Goal: Book appointment/travel/reservation

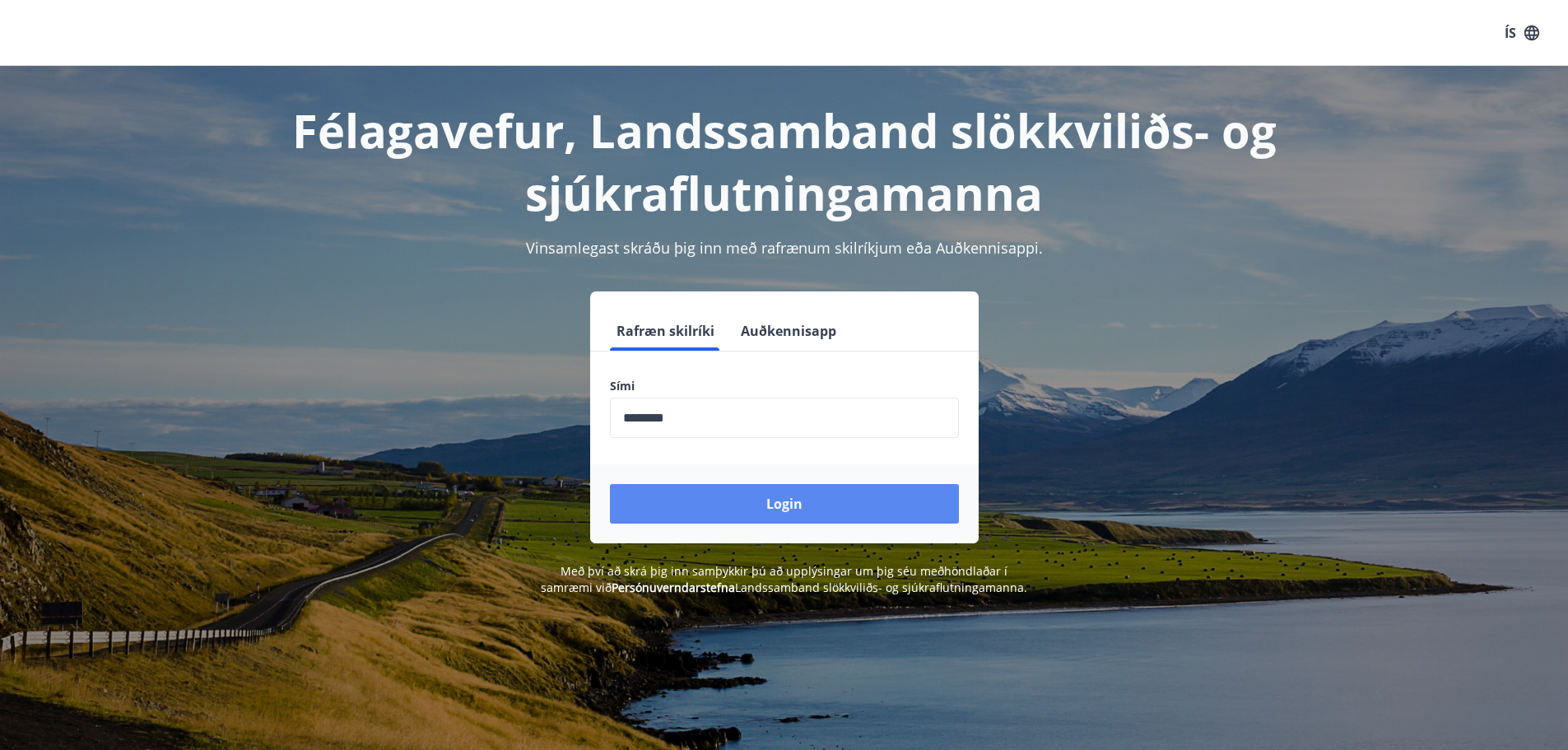
click at [807, 513] on button "Login" at bounding box center [784, 504] width 349 height 40
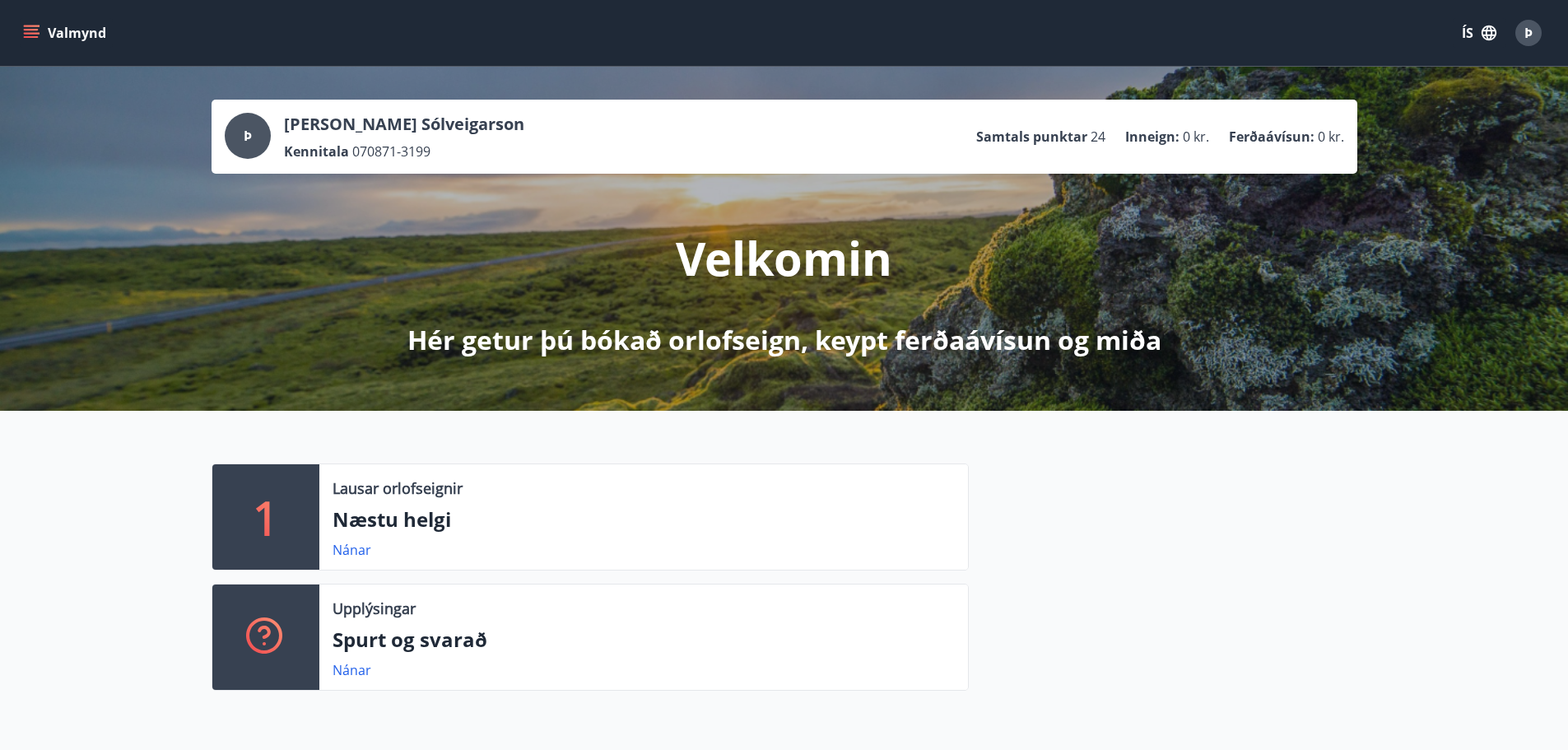
click at [26, 28] on icon "menu" at bounding box center [30, 32] width 16 height 16
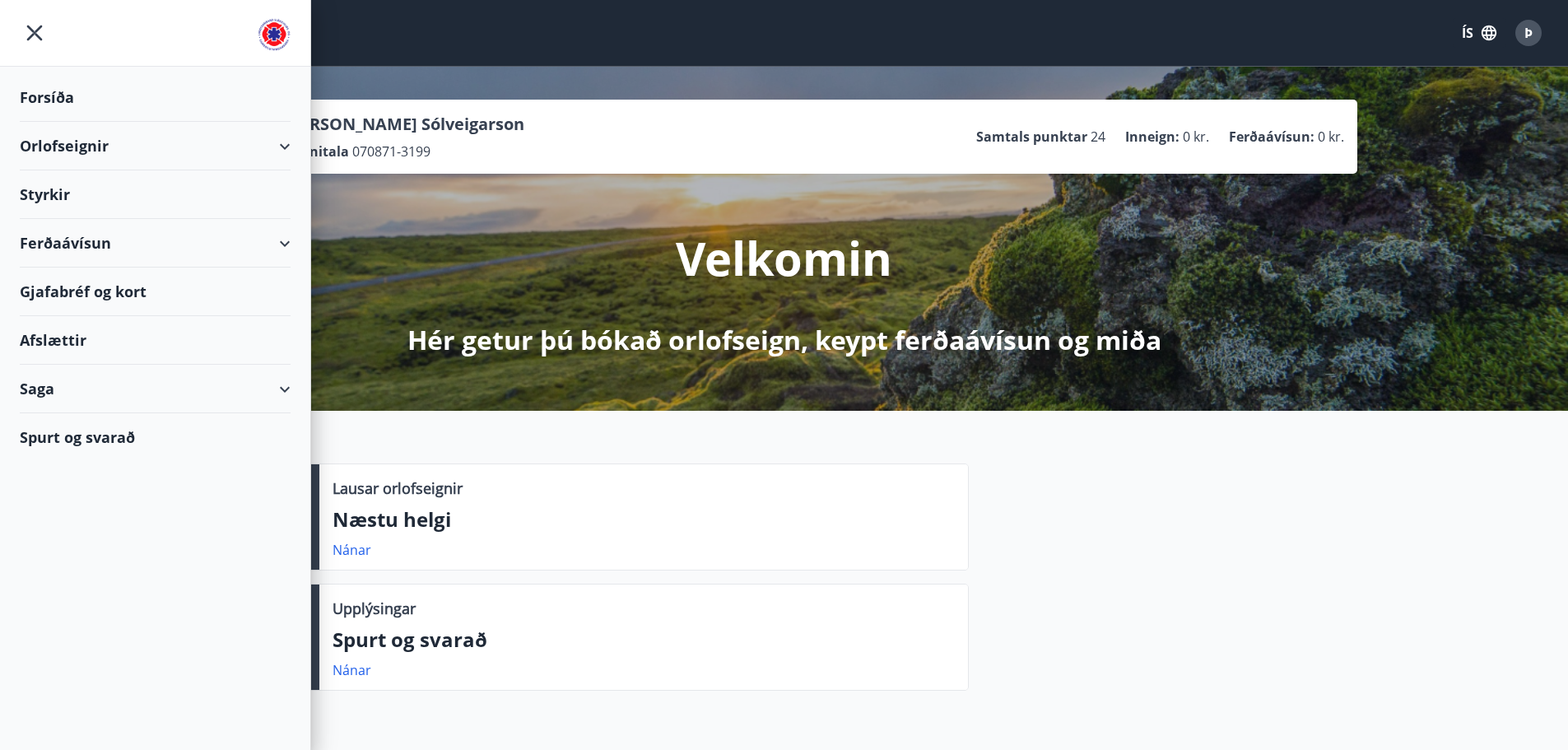
click at [55, 155] on div "Orlofseignir" at bounding box center [155, 146] width 271 height 49
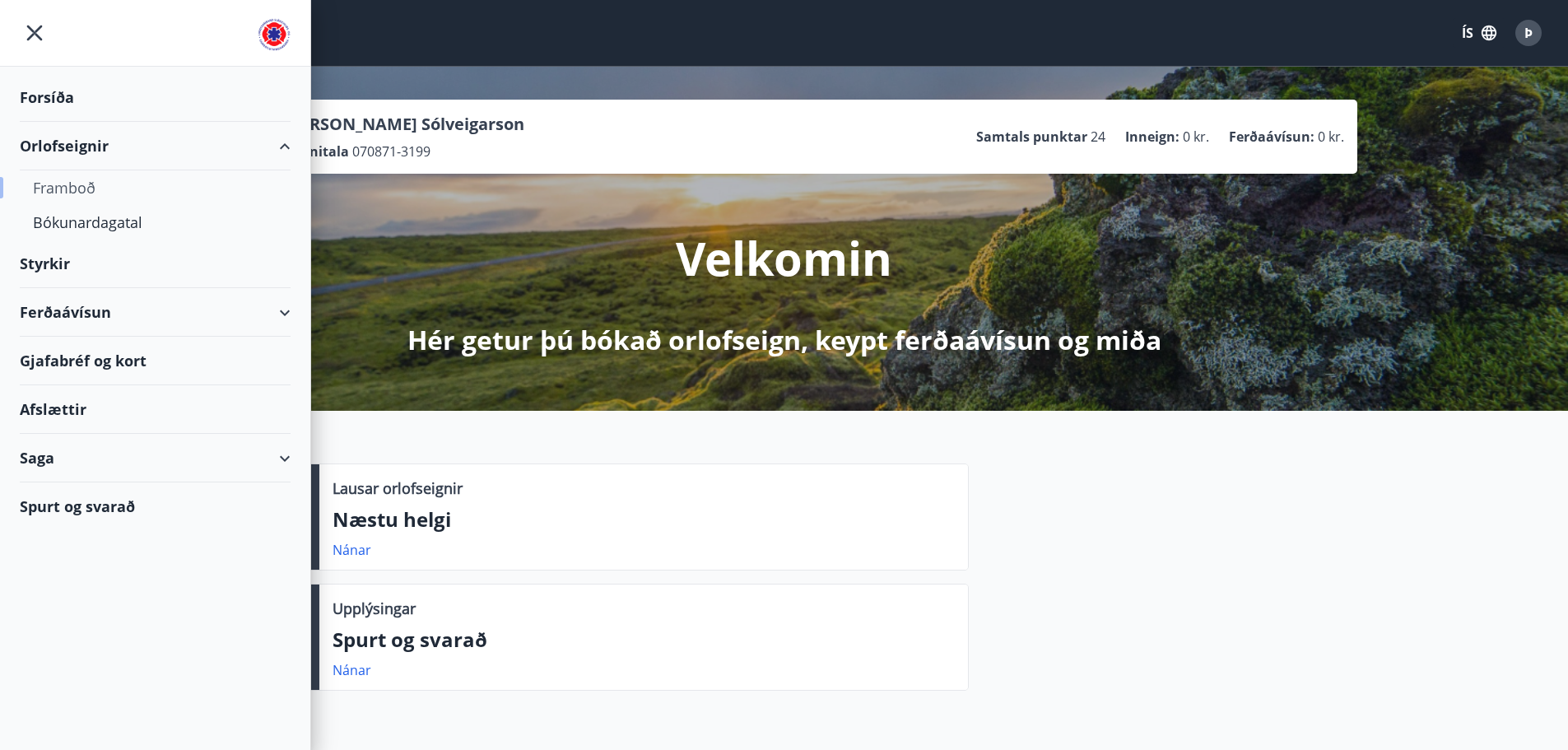
click at [57, 187] on div "Framboð" at bounding box center [155, 188] width 245 height 34
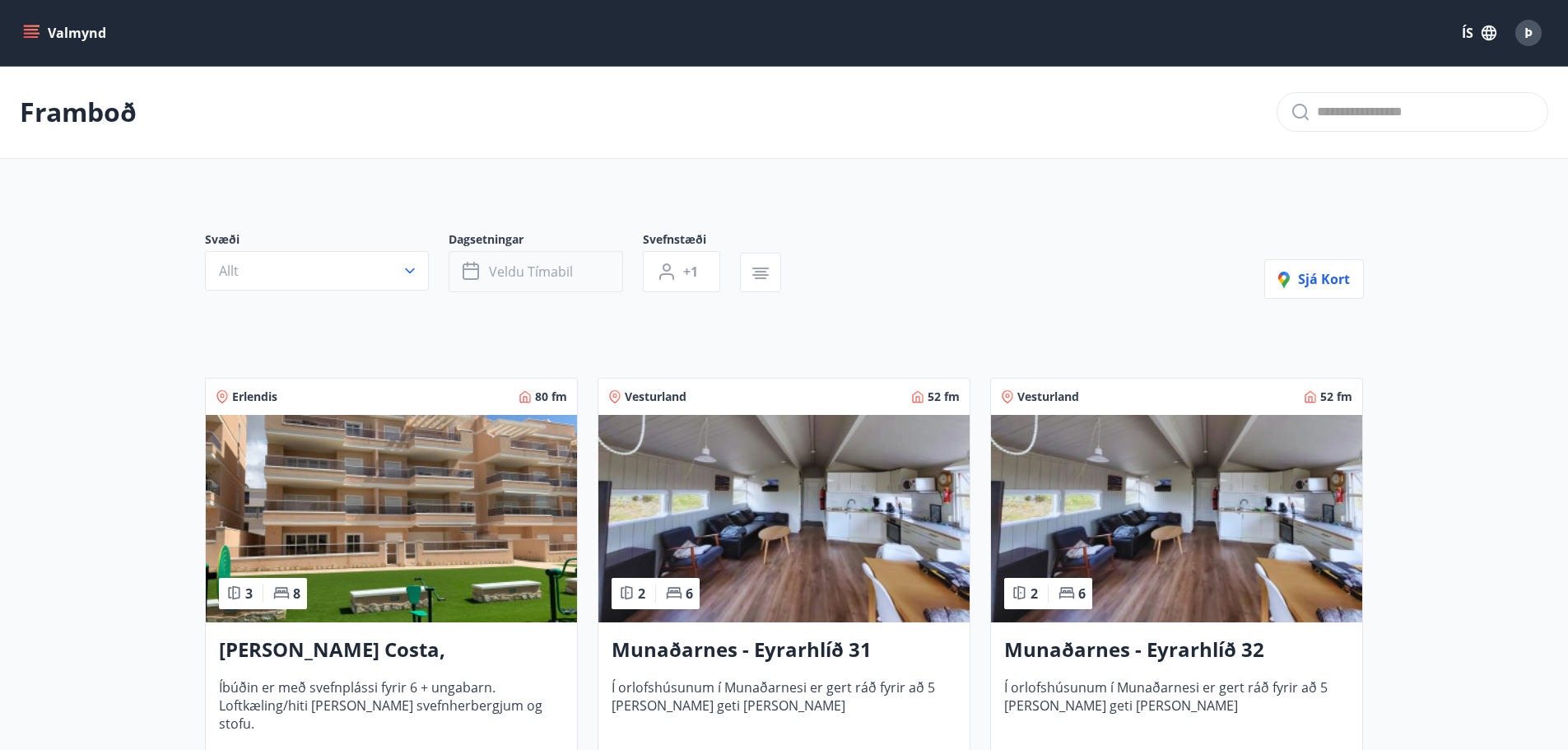
click at [543, 275] on span "Veldu tímabil" at bounding box center [531, 271] width 84 height 18
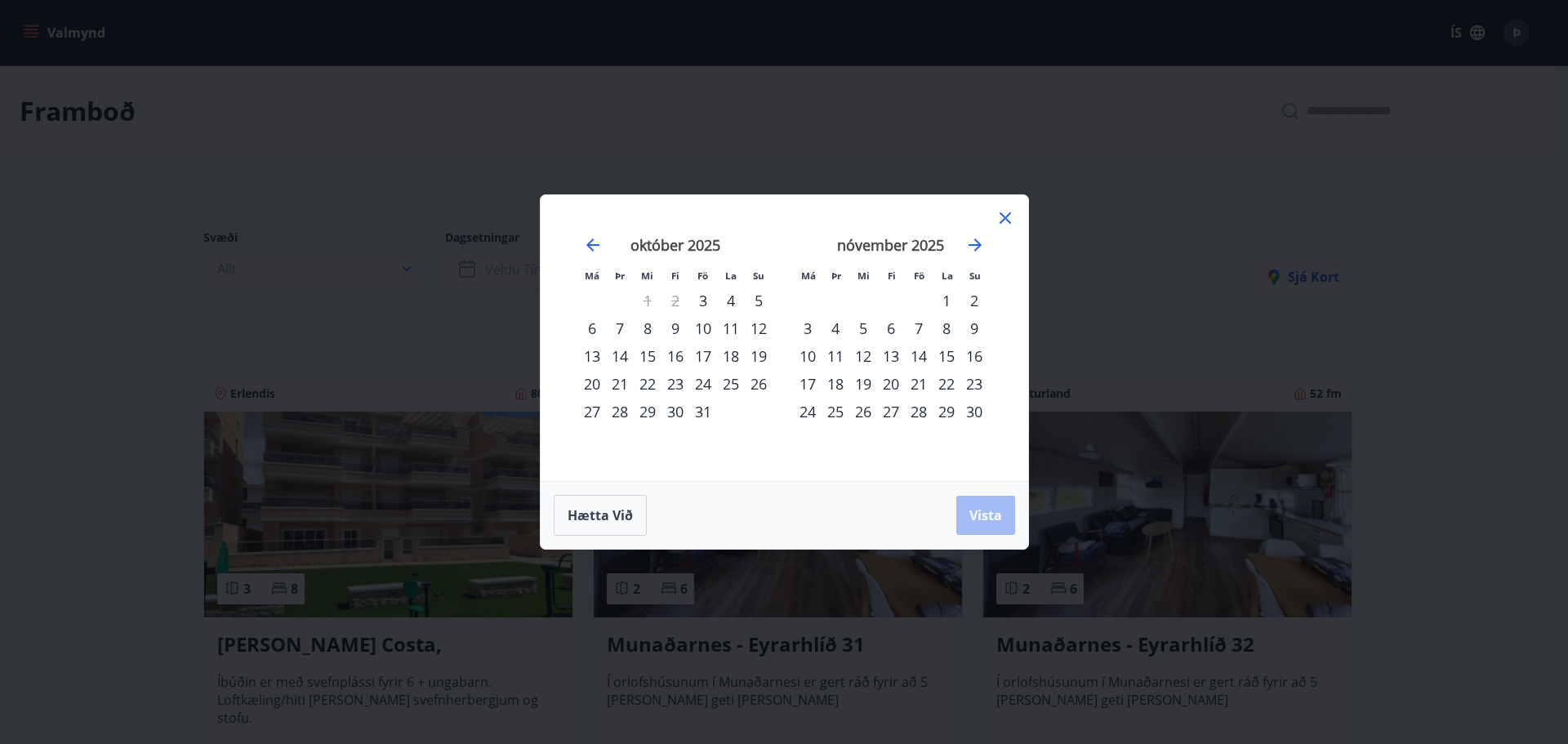
click at [712, 304] on div "3" at bounding box center [702, 300] width 27 height 27
click at [583, 329] on div "6" at bounding box center [591, 328] width 27 height 27
click at [1003, 513] on button "Vista" at bounding box center [986, 516] width 59 height 40
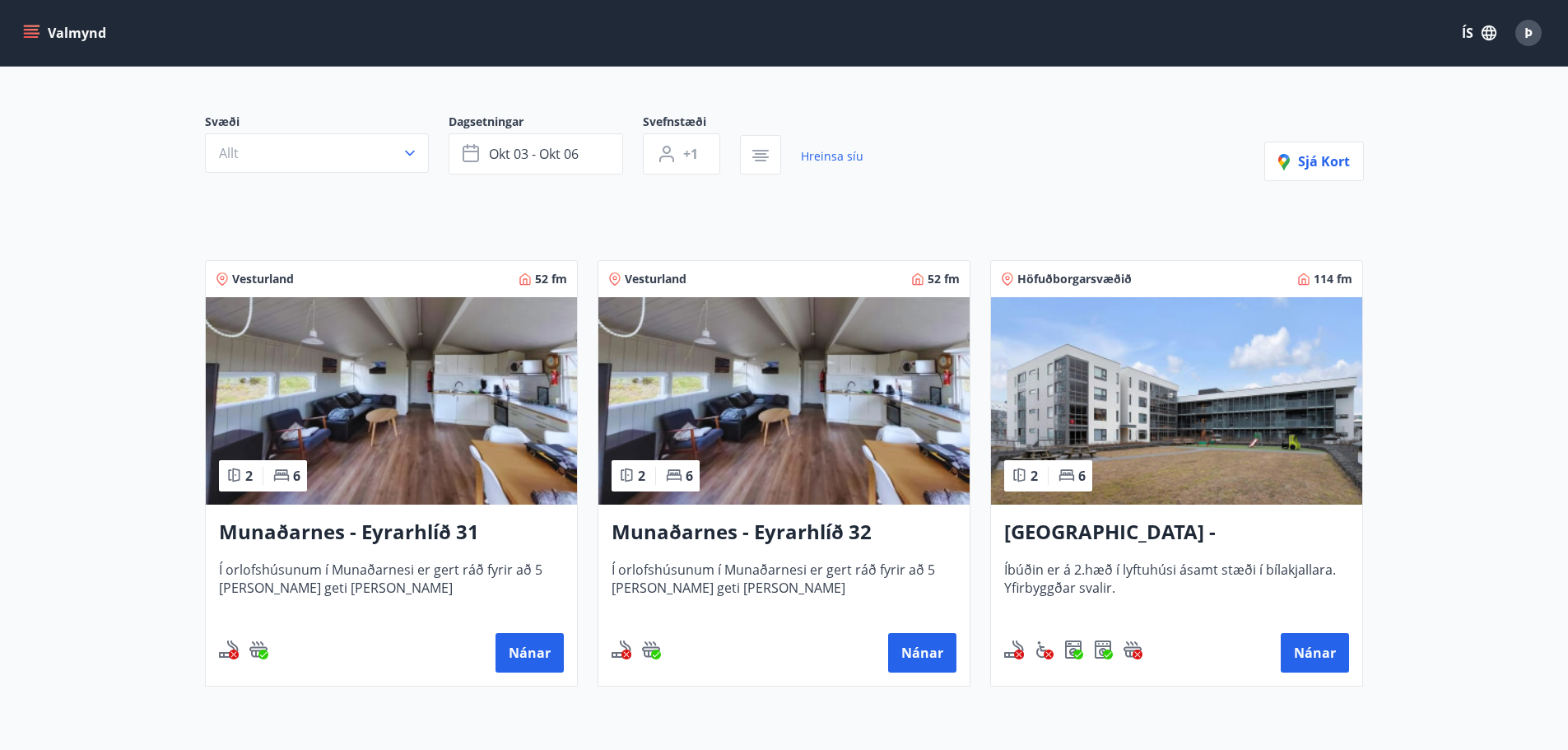
scroll to position [165, 0]
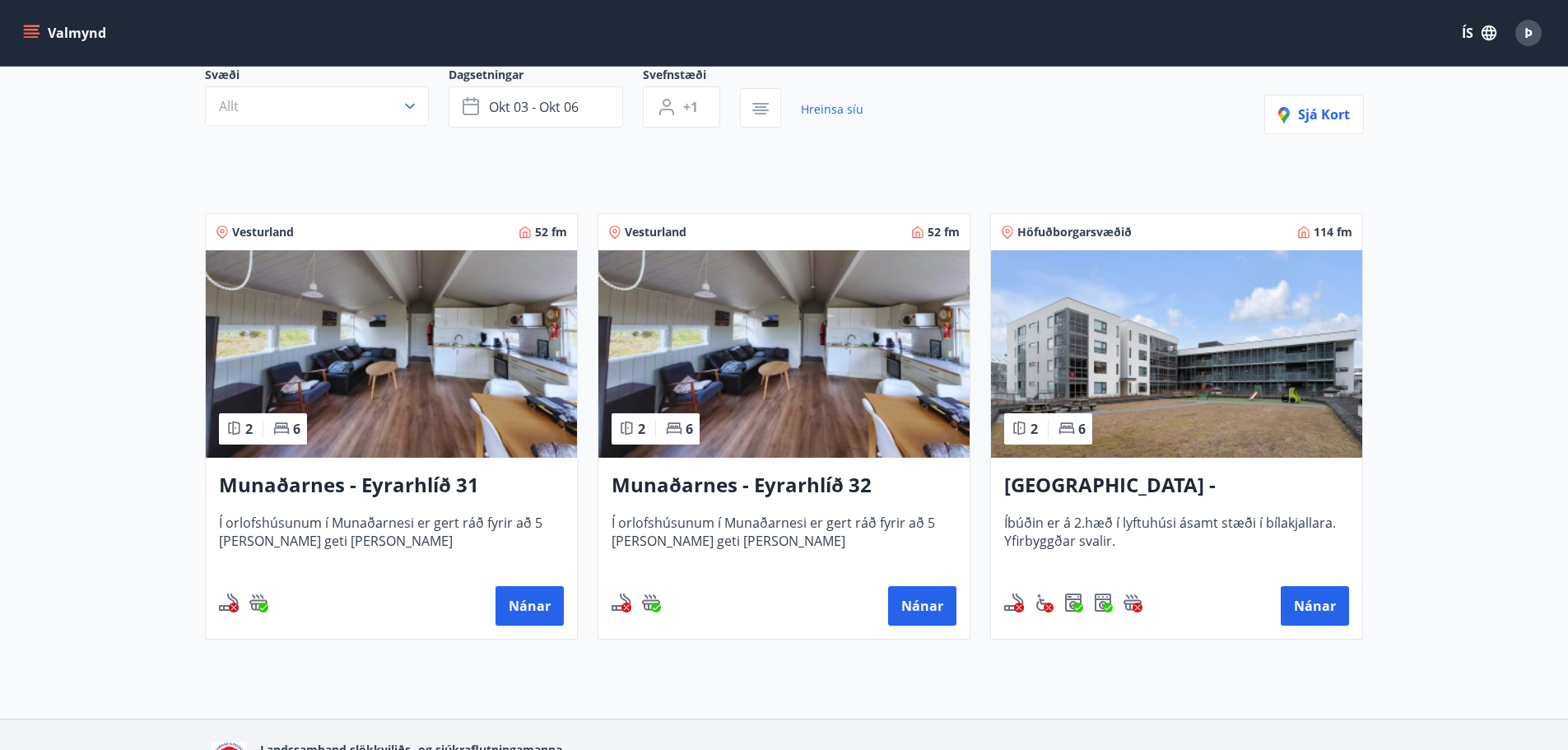
click at [1307, 582] on div "Reykjavík - Grandavegur 42F, íbúð 205 Íbúðin er á 2.hæð í lyftuhúsi ásamt stæði…" at bounding box center [1176, 548] width 371 height 181
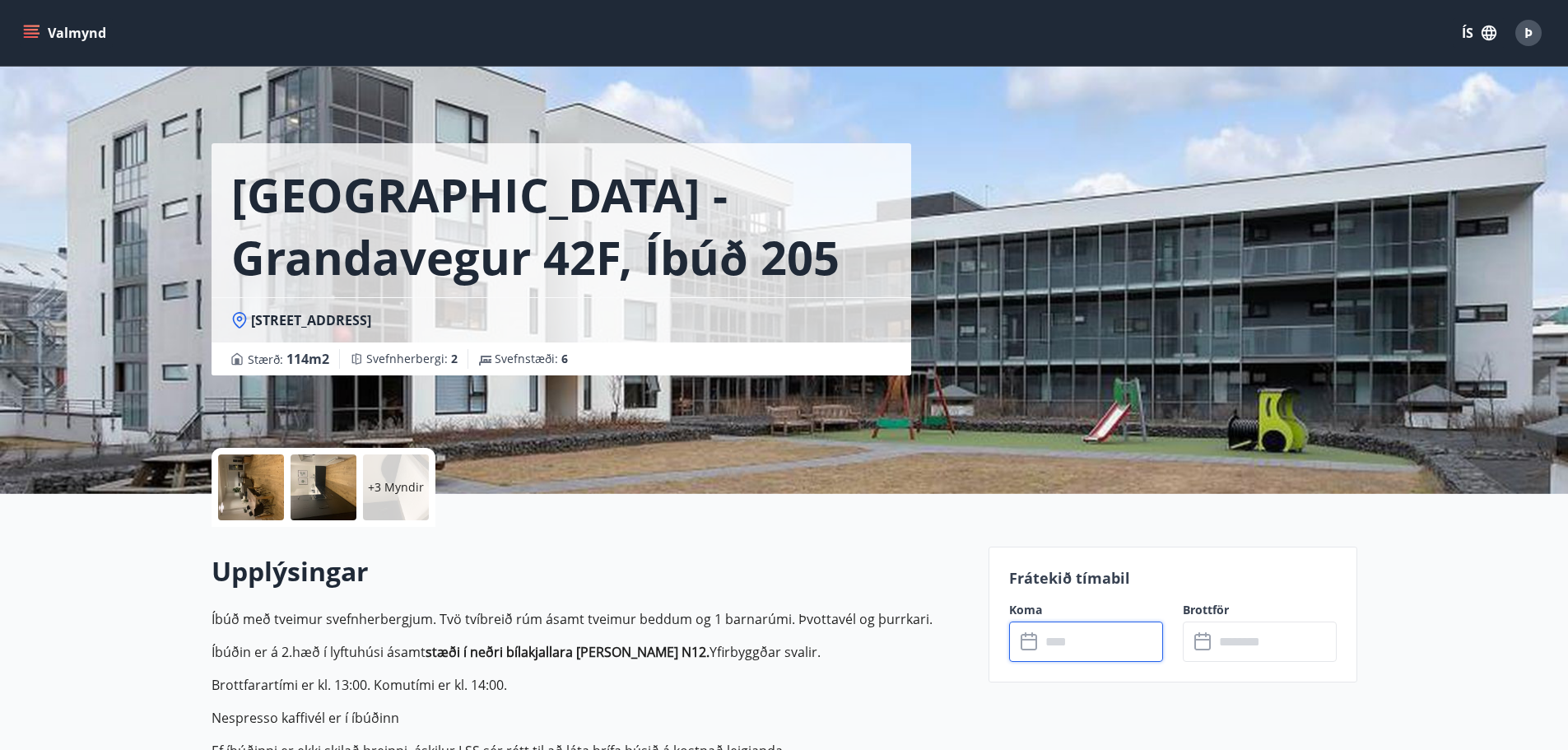
click at [1084, 651] on input "text" at bounding box center [1101, 641] width 123 height 40
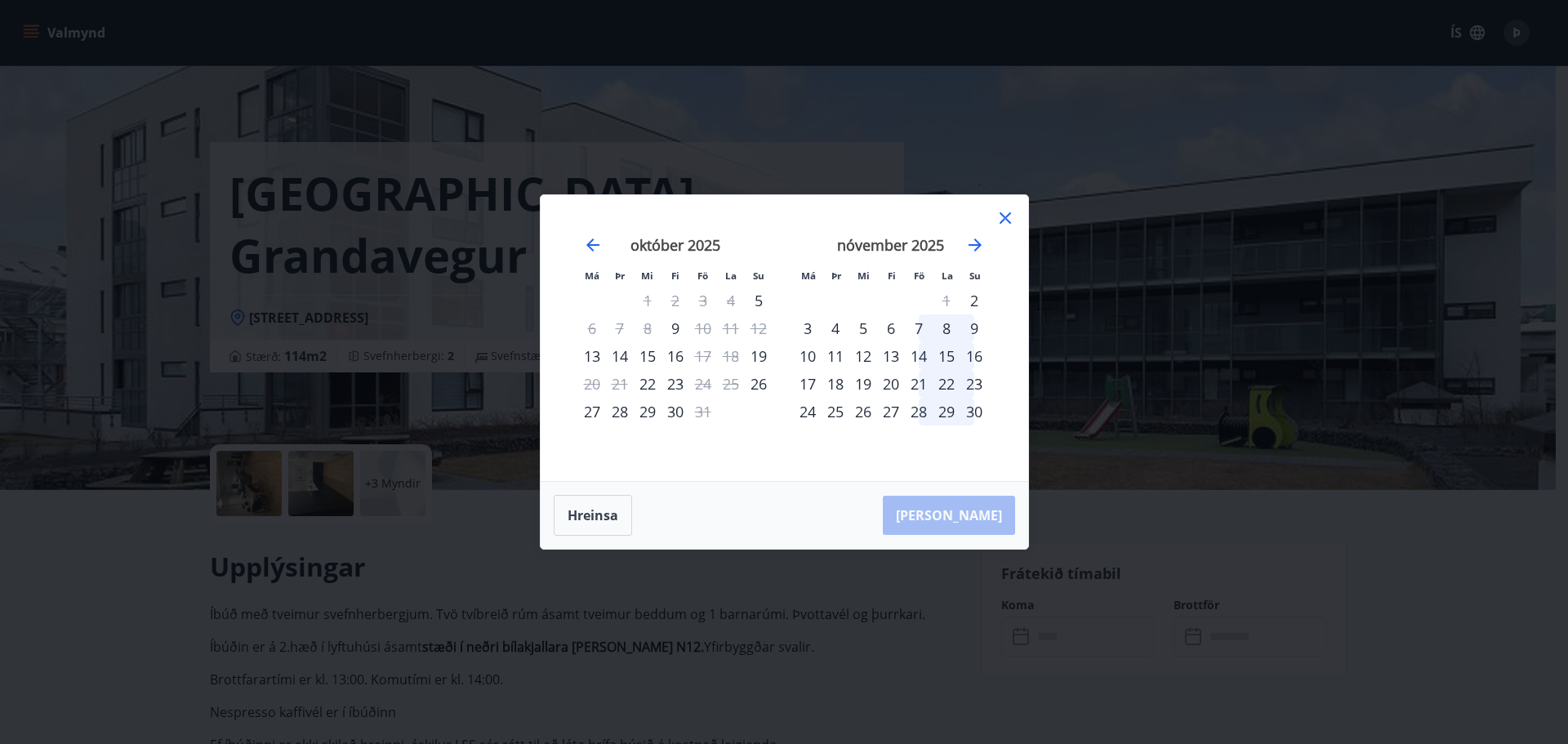
click at [1003, 221] on icon at bounding box center [1004, 218] width 20 height 20
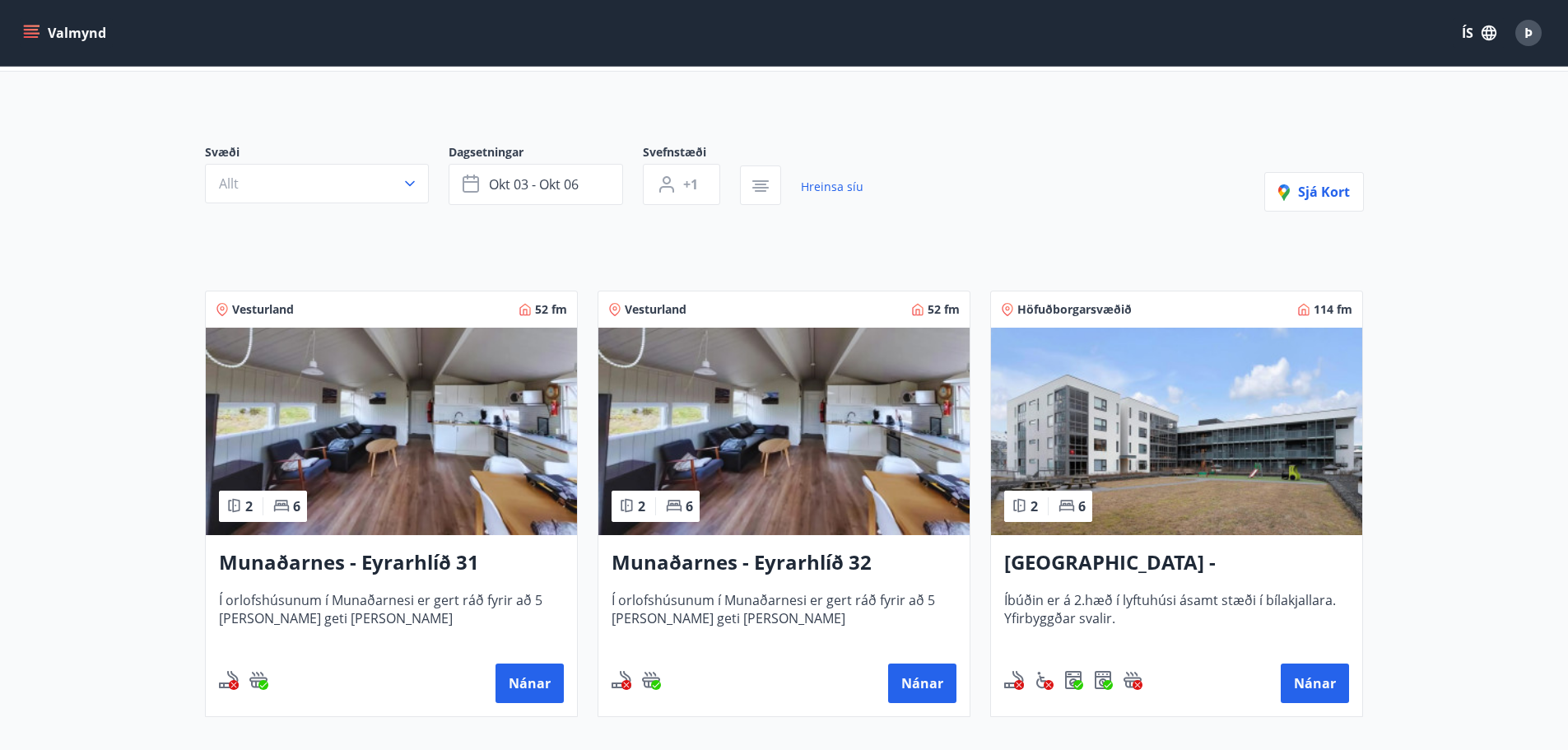
scroll to position [165, 0]
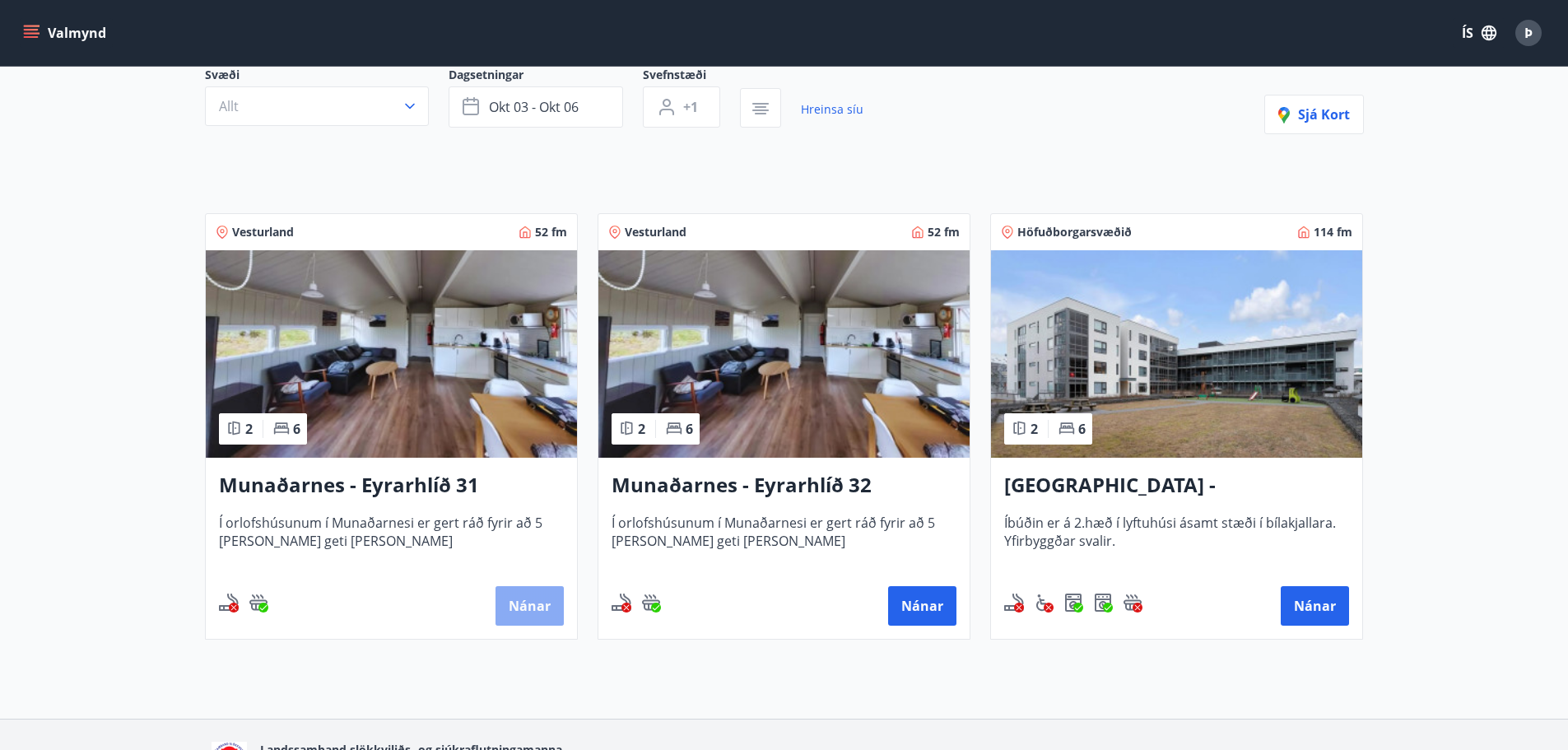
click at [529, 597] on button "Nánar" at bounding box center [530, 606] width 69 height 40
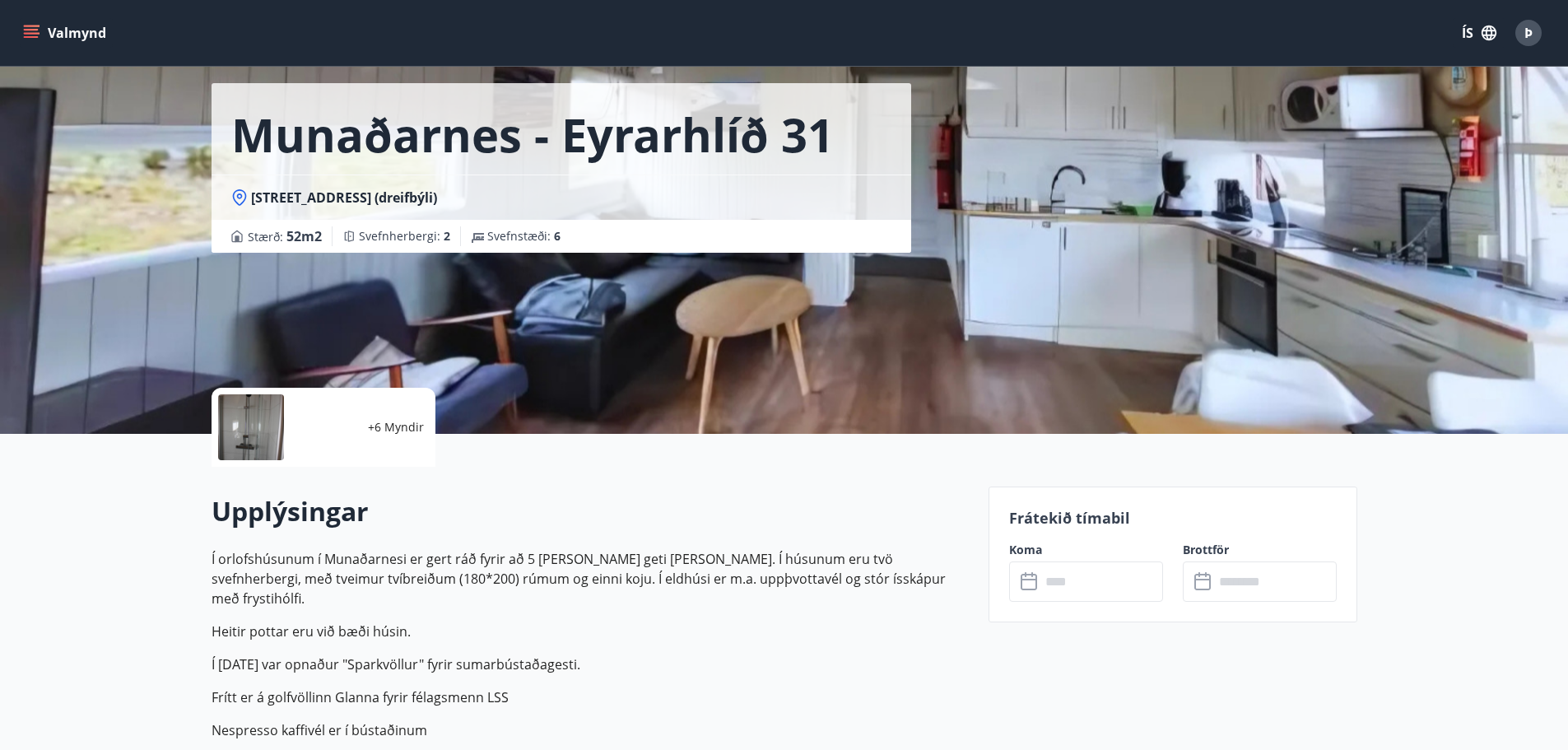
scroll to position [82, 0]
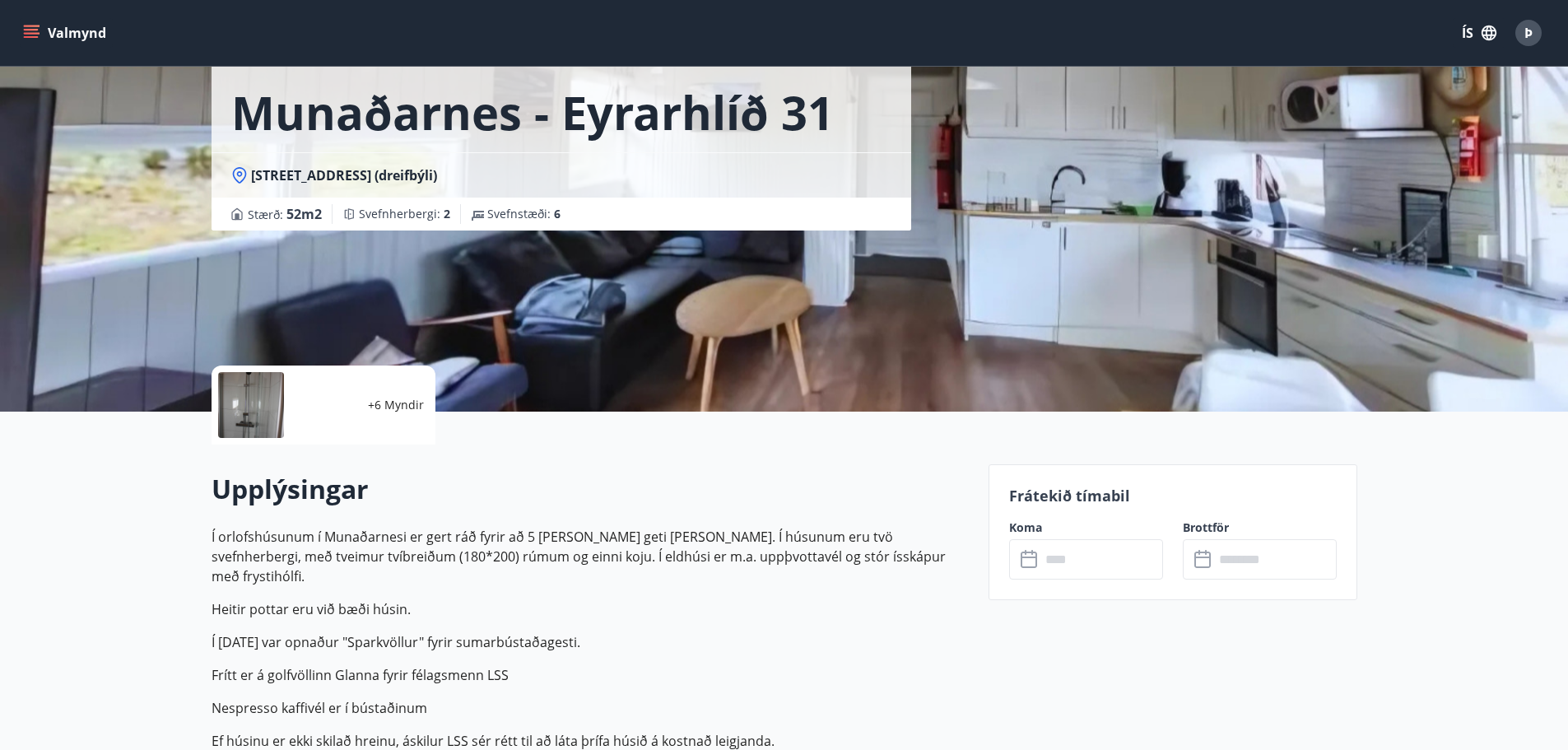
click at [1103, 558] on input "text" at bounding box center [1101, 560] width 123 height 40
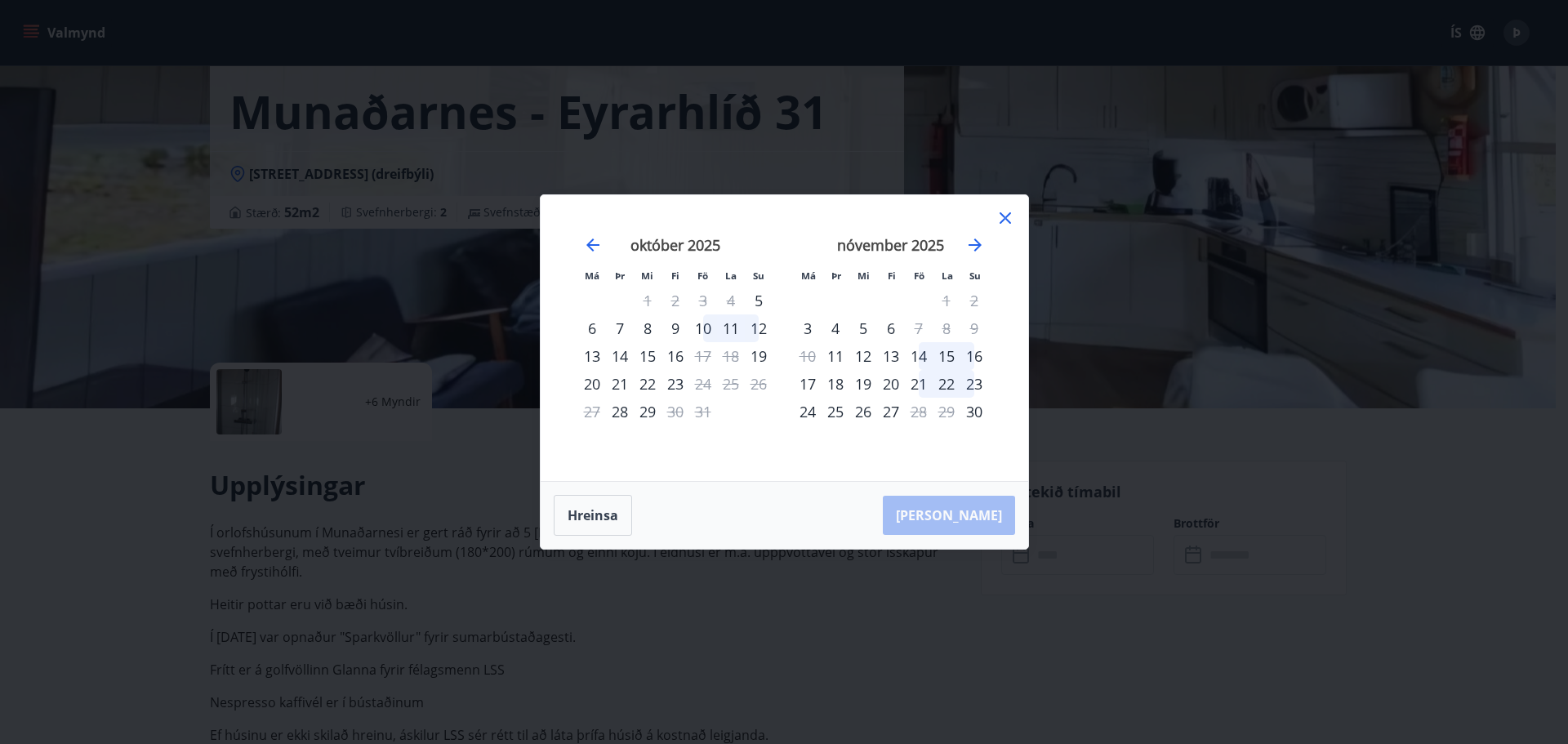
click at [1004, 221] on icon at bounding box center [1004, 218] width 20 height 20
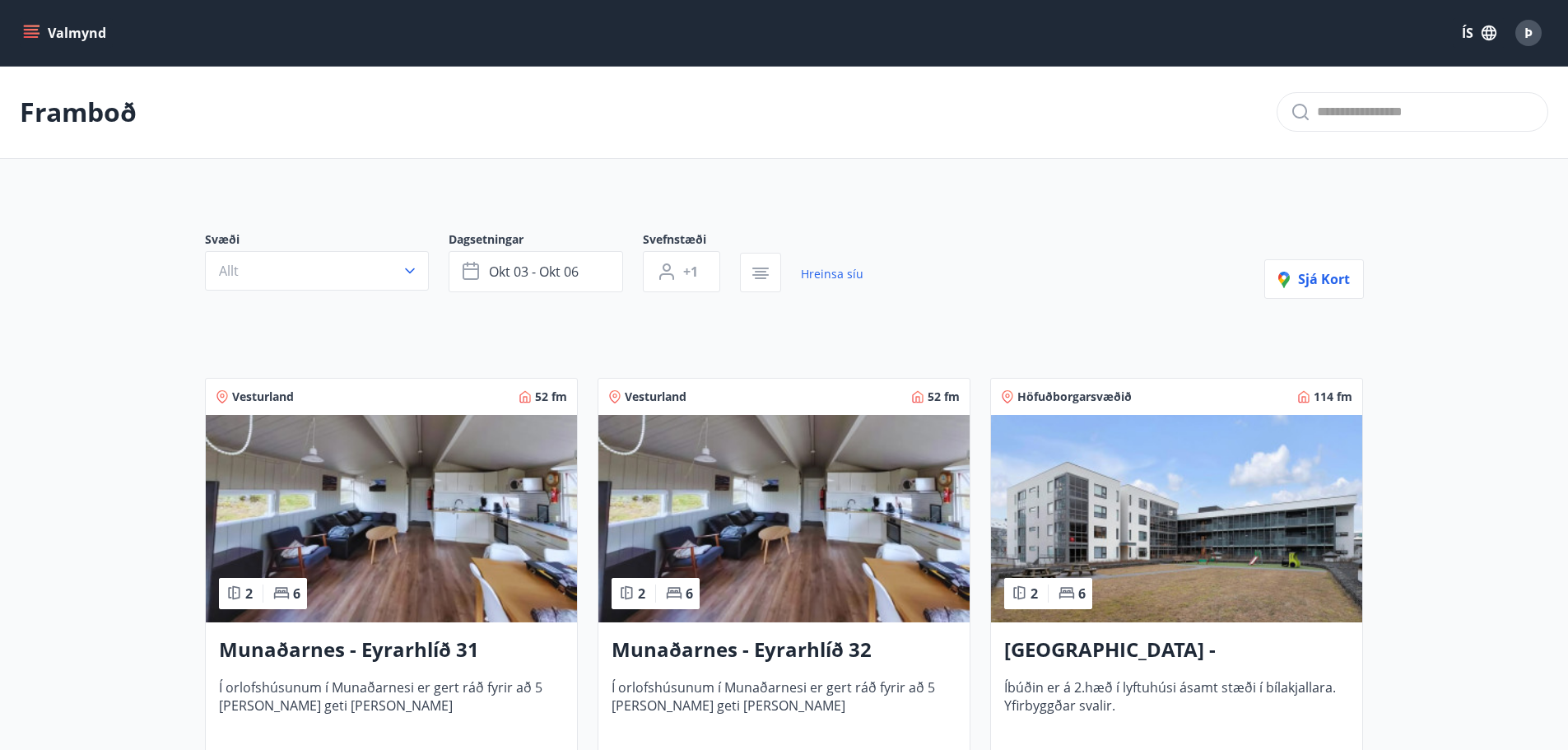
click at [801, 655] on h3 "Munaðarnes - Eyrarhlíð 32" at bounding box center [784, 650] width 344 height 30
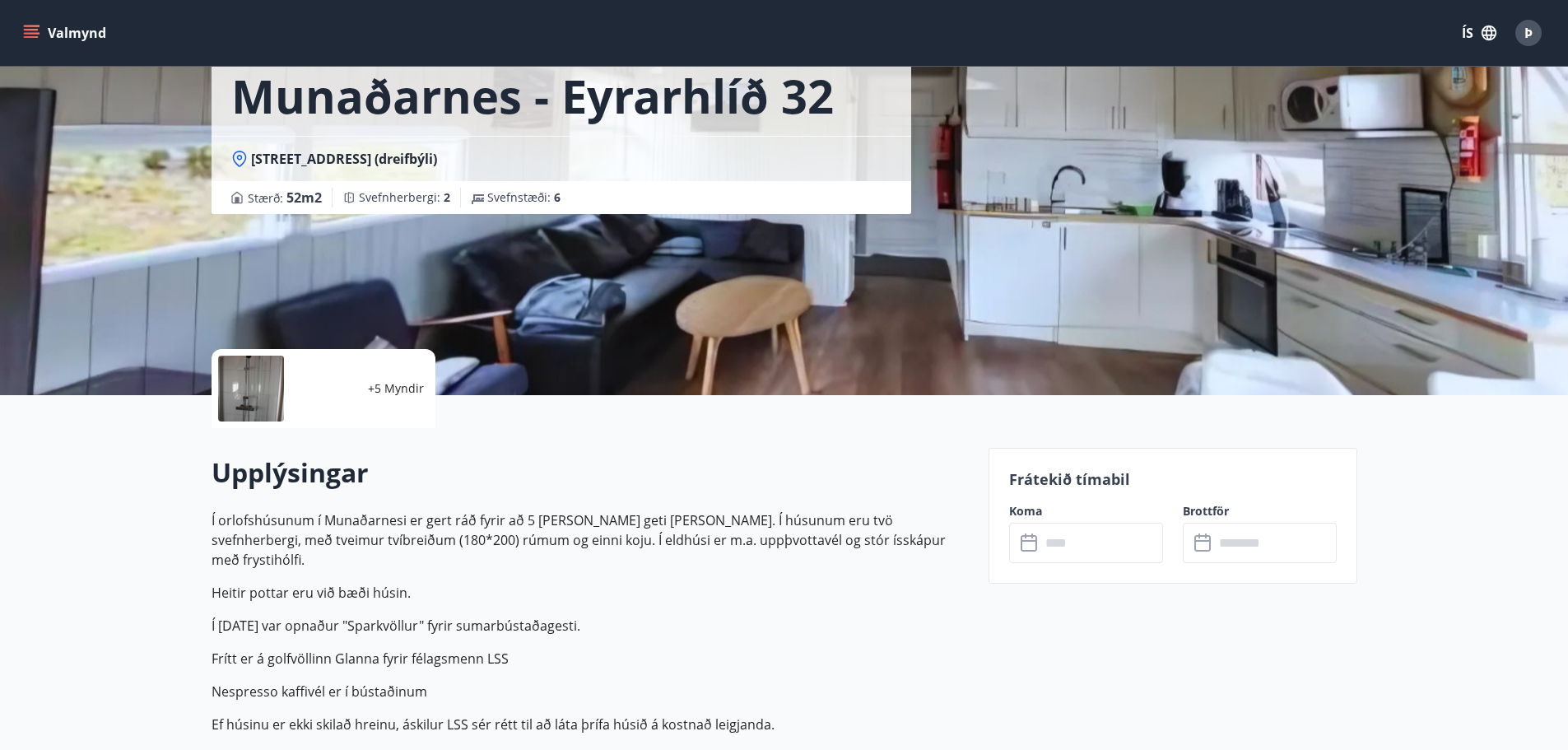
scroll to position [247, 0]
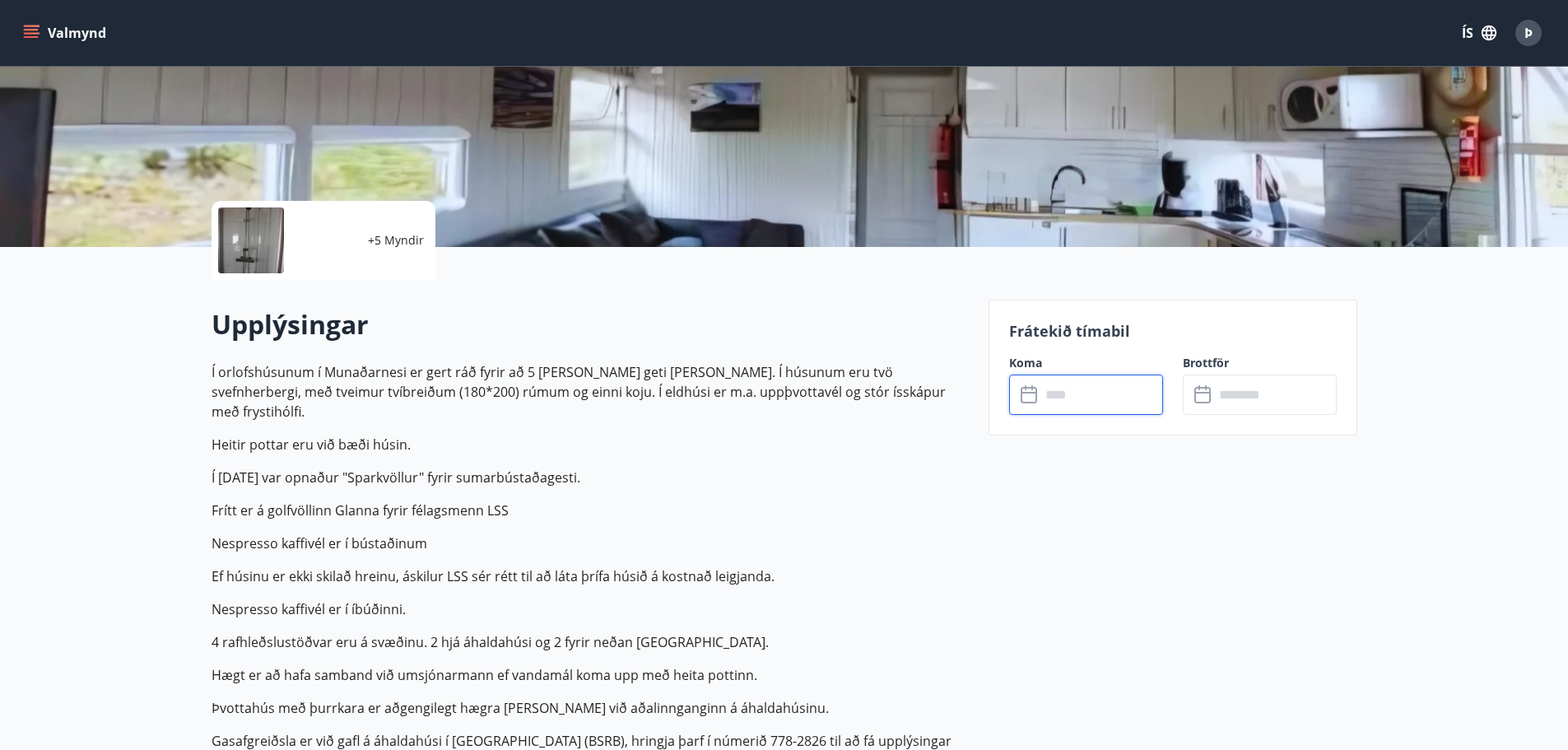
click at [1069, 388] on input "text" at bounding box center [1101, 395] width 123 height 40
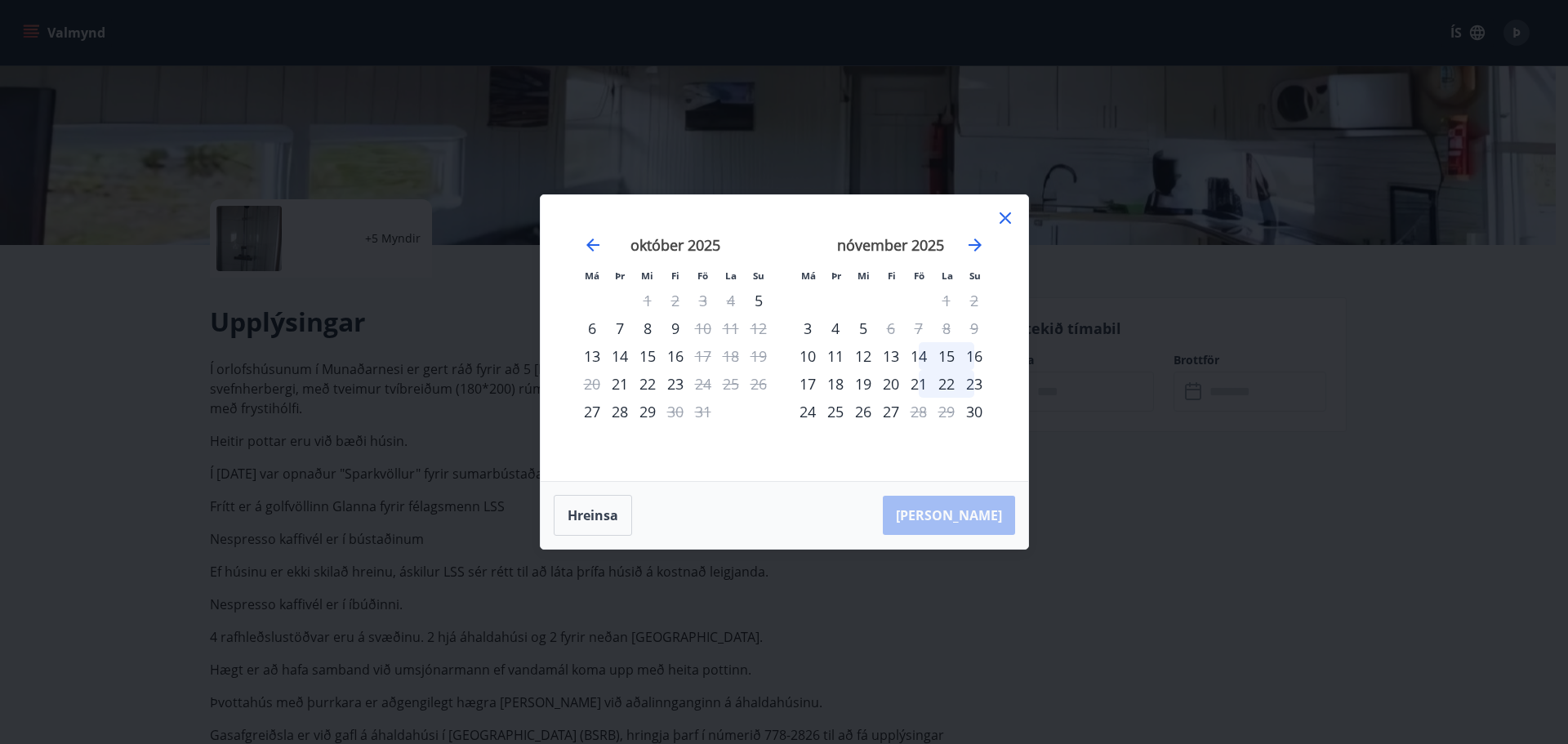
click at [699, 298] on div "3" at bounding box center [702, 300] width 27 height 27
click at [700, 298] on div "3" at bounding box center [702, 300] width 27 height 27
click at [1013, 214] on icon at bounding box center [1004, 218] width 20 height 20
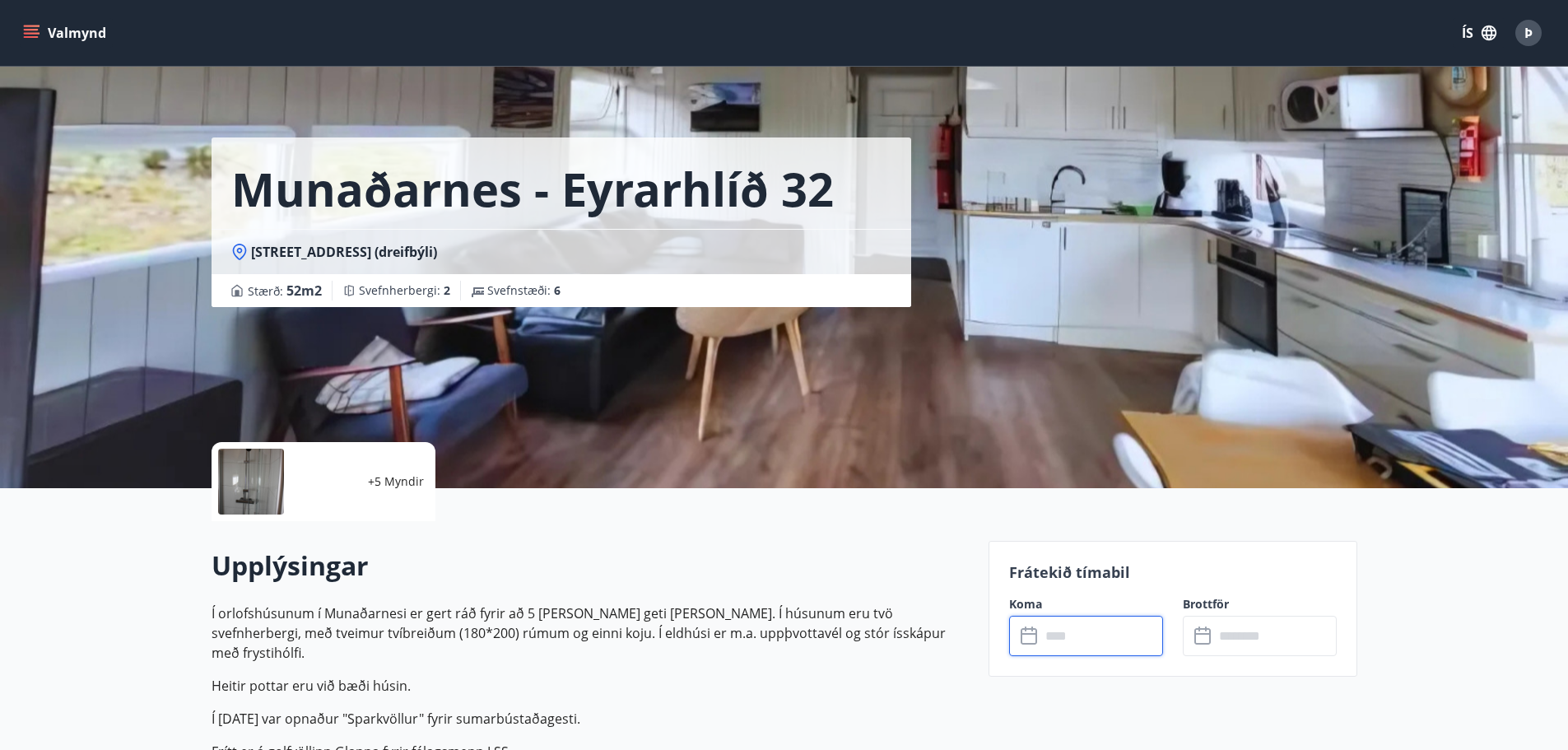
scroll to position [0, 0]
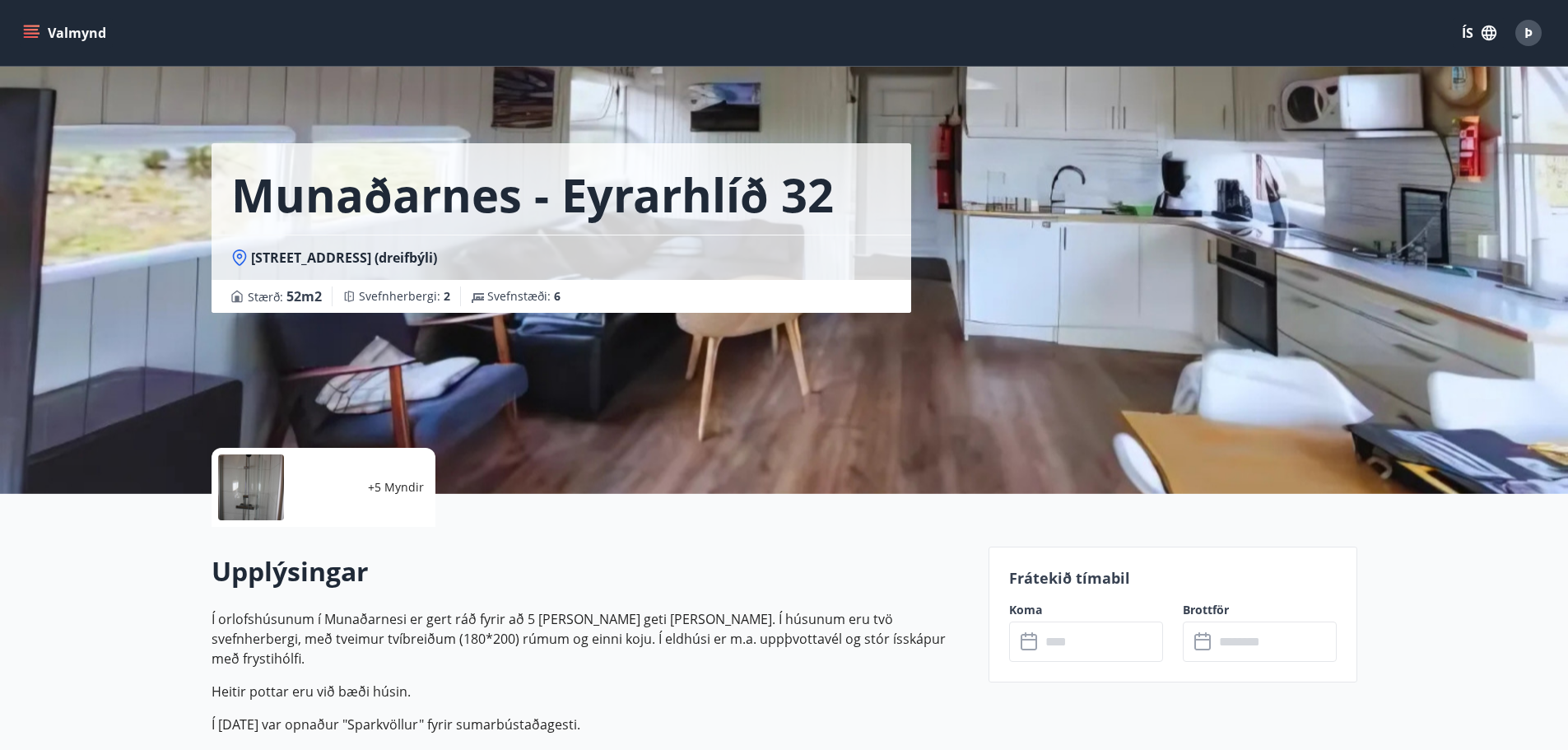
click at [24, 37] on icon "menu" at bounding box center [31, 37] width 15 height 2
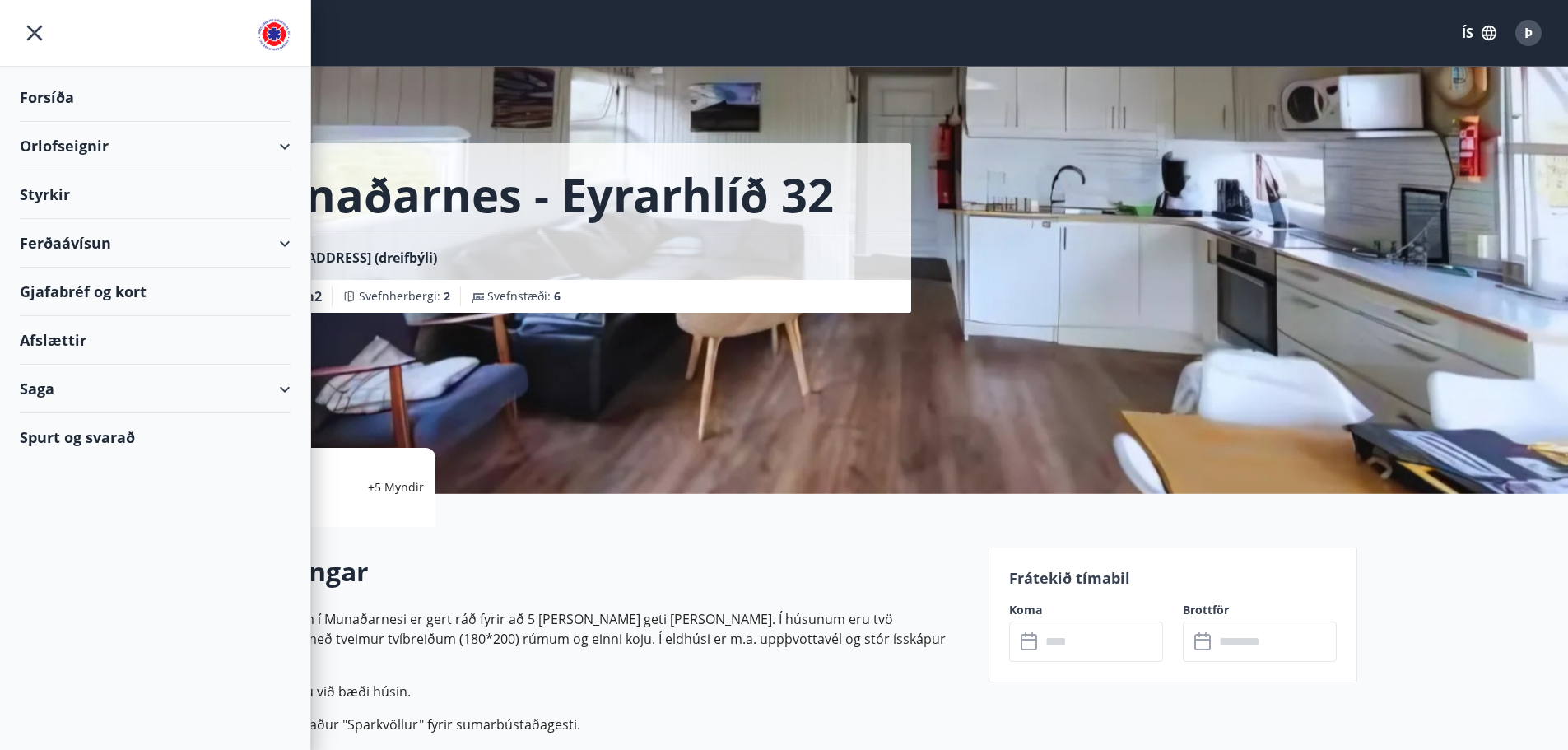
click at [72, 151] on div "Orlofseignir" at bounding box center [155, 146] width 271 height 49
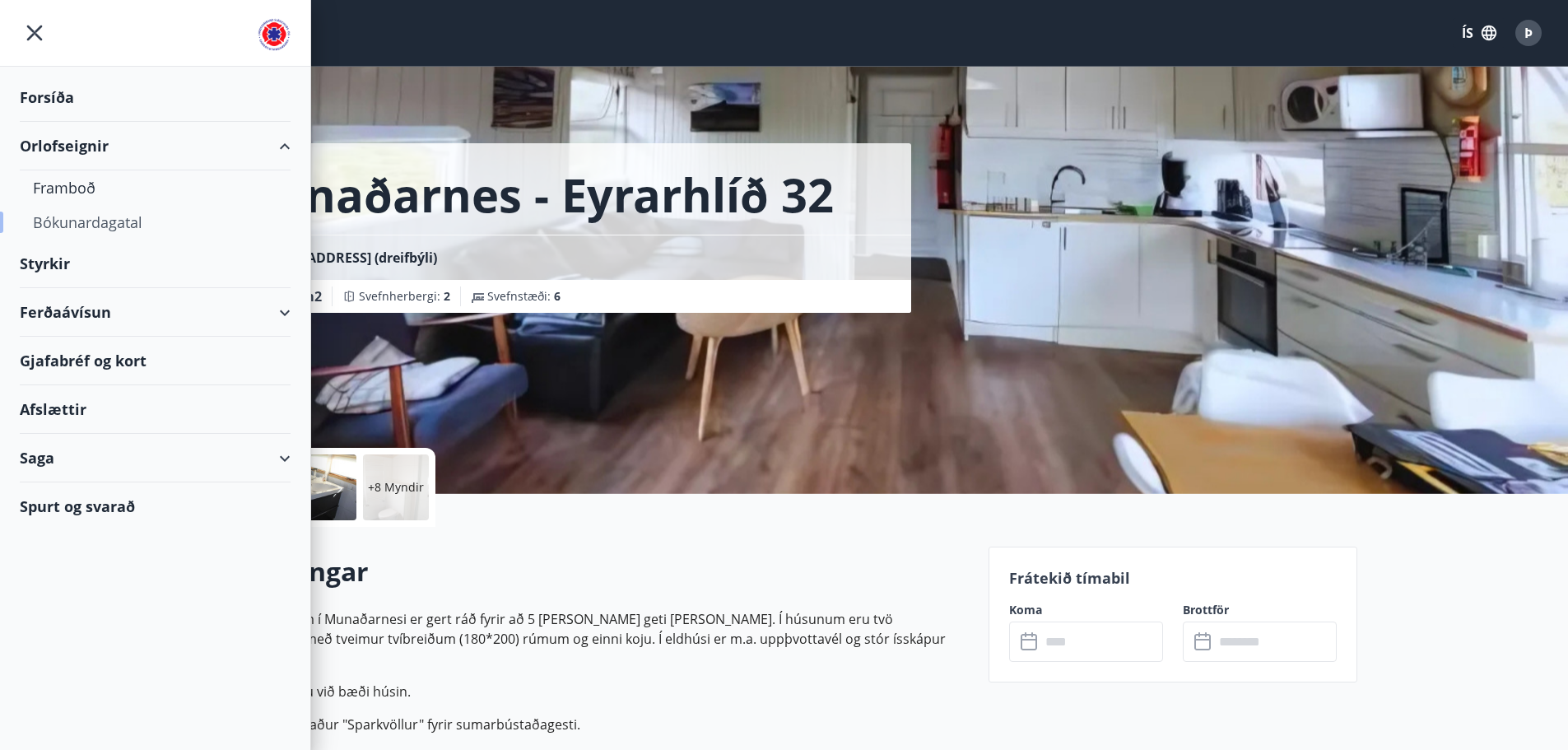
click at [88, 228] on div "Bókunardagatal" at bounding box center [155, 222] width 245 height 34
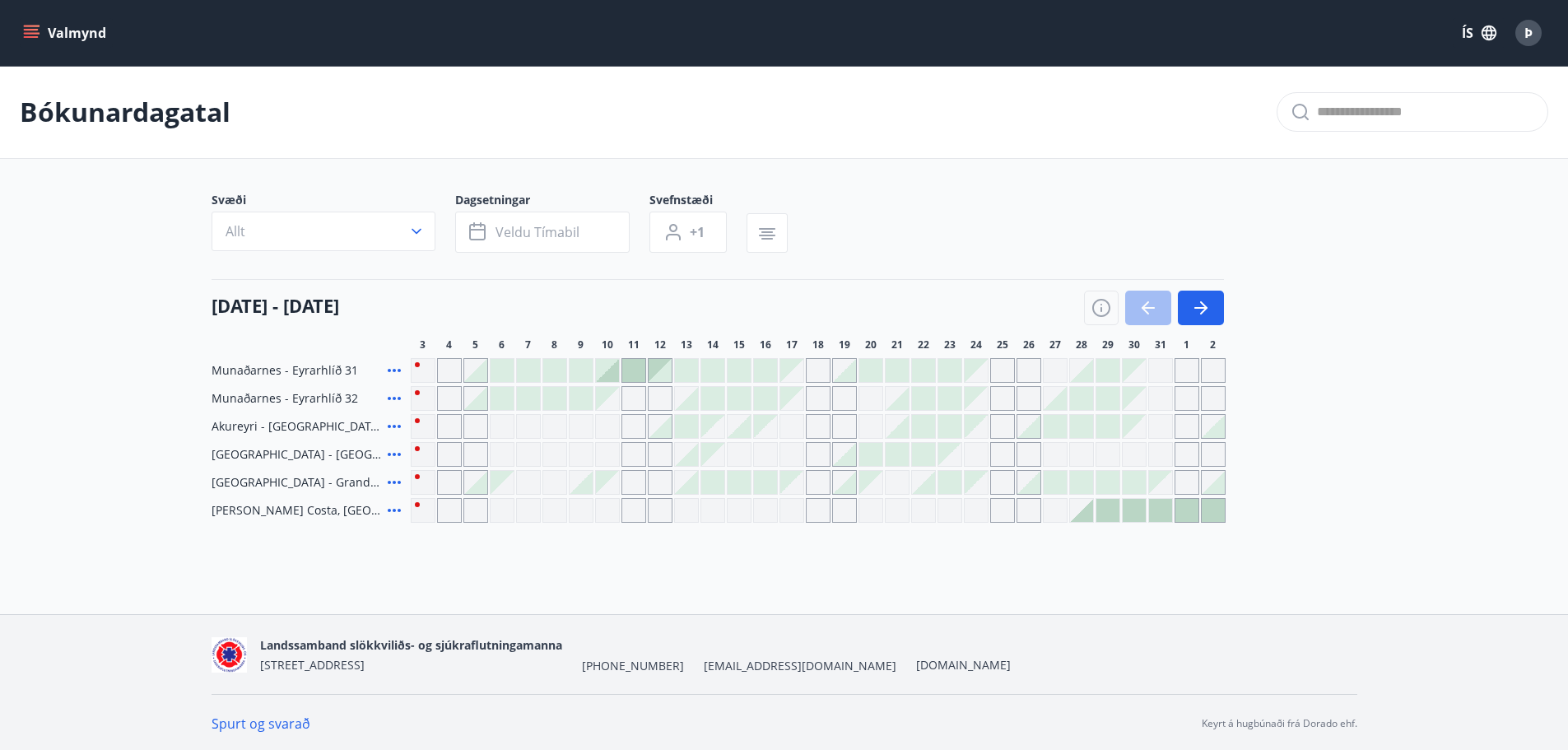
scroll to position [3, 0]
click at [501, 224] on span "Veldu tímabil" at bounding box center [538, 229] width 84 height 18
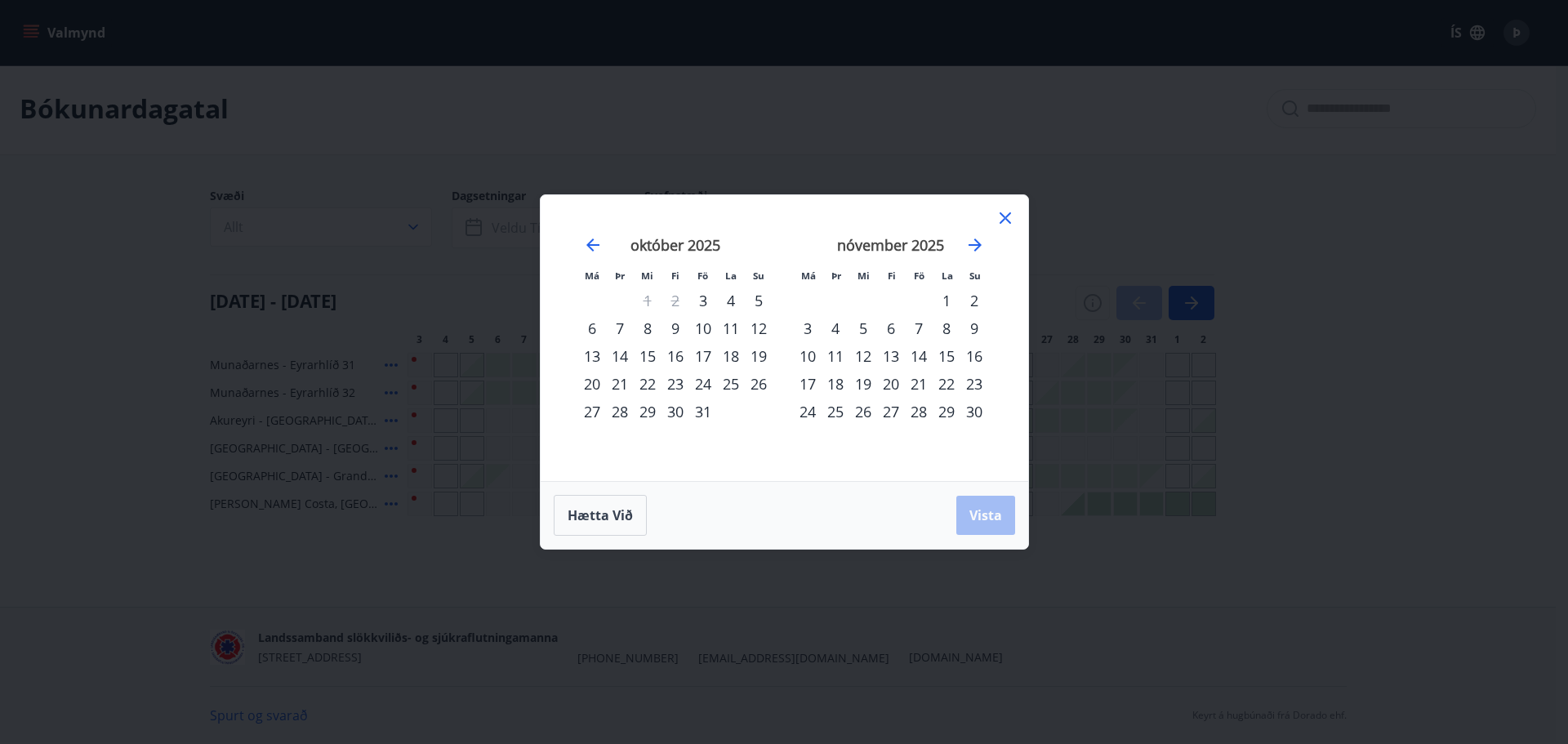
click at [698, 305] on div "3" at bounding box center [702, 300] width 27 height 27
click at [590, 330] on div "6" at bounding box center [591, 328] width 27 height 27
click at [987, 523] on span "Vista" at bounding box center [986, 515] width 33 height 18
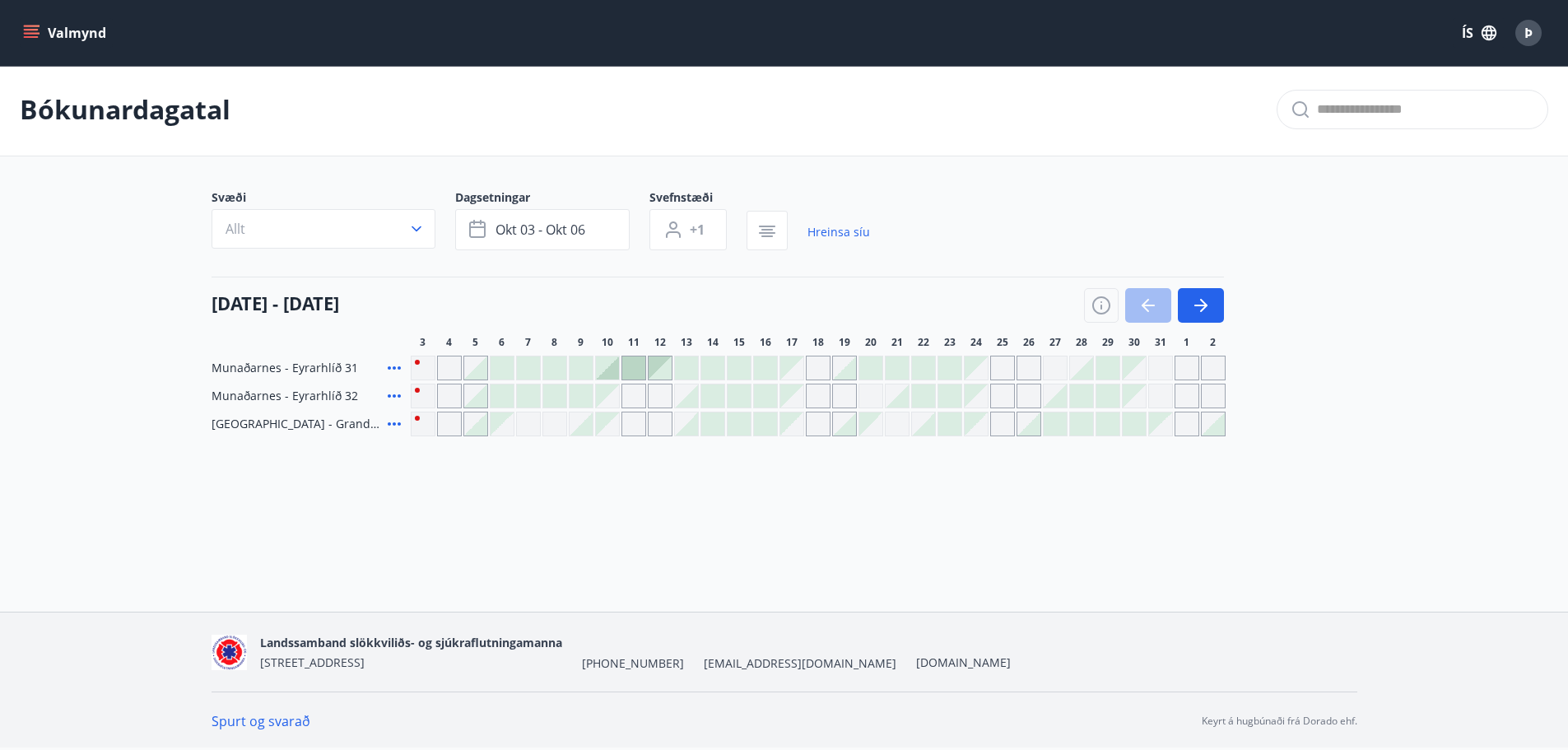
click at [423, 424] on div "Gráir dagar eru ekki bókanlegir" at bounding box center [423, 424] width 25 height 25
click at [480, 424] on div at bounding box center [476, 424] width 23 height 23
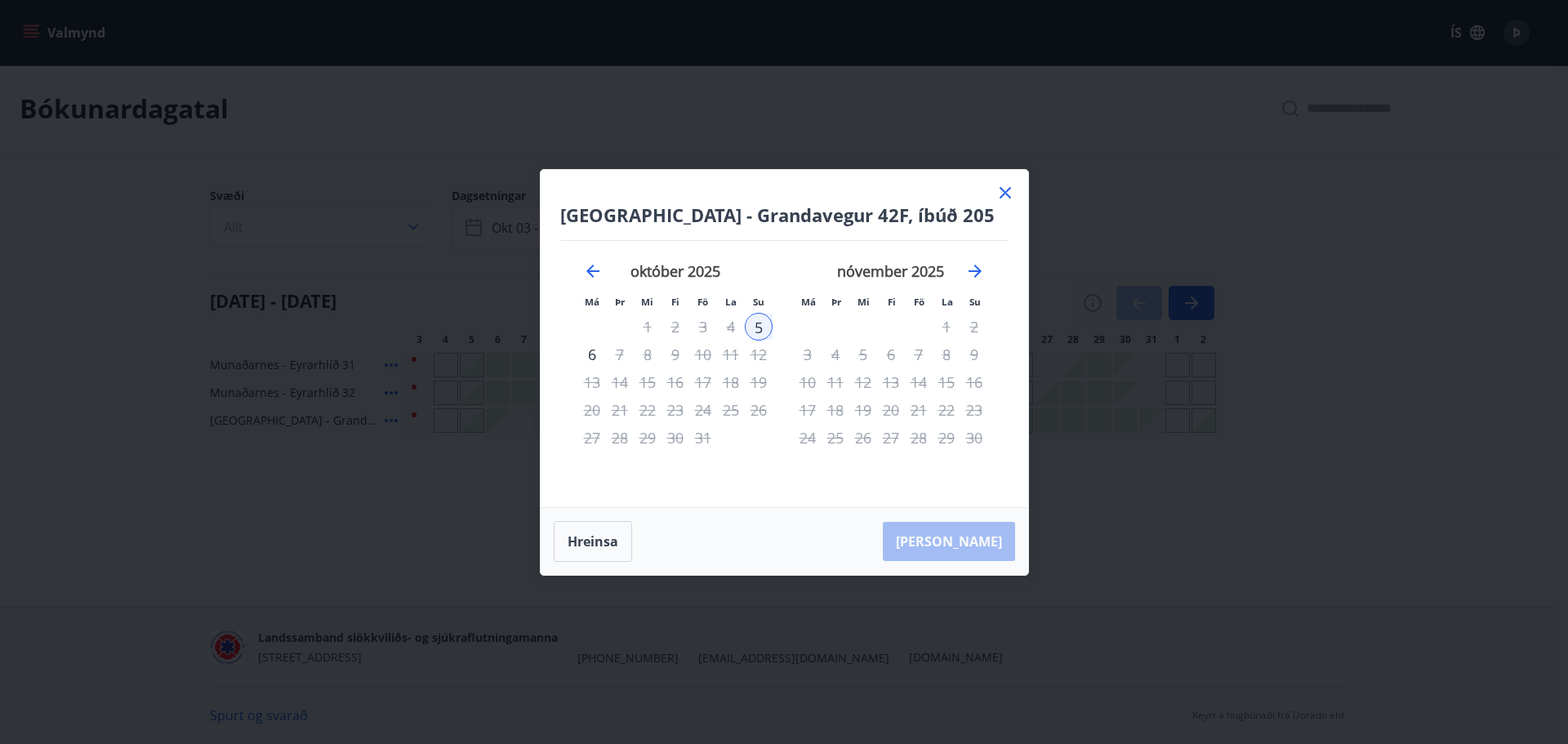
click at [1013, 190] on icon at bounding box center [1004, 193] width 20 height 20
